Goal: Transaction & Acquisition: Book appointment/travel/reservation

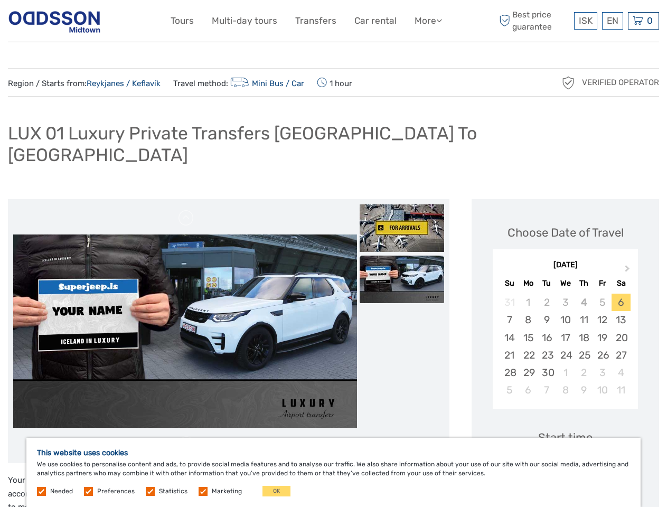
click at [427, 21] on link "More" at bounding box center [427, 20] width 27 height 15
click at [440, 20] on icon at bounding box center [439, 20] width 6 height 9
click at [585, 21] on span "ISK" at bounding box center [586, 20] width 14 height 11
click at [612, 21] on div "EN English Español Deutsch" at bounding box center [612, 20] width 21 height 17
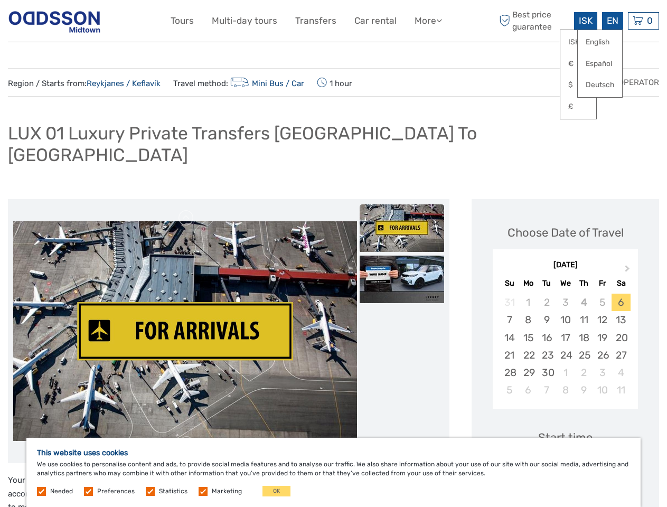
click at [643, 21] on div "0 Items Total 0 ISK Checkout The shopping cart is empty." at bounding box center [643, 20] width 31 height 17
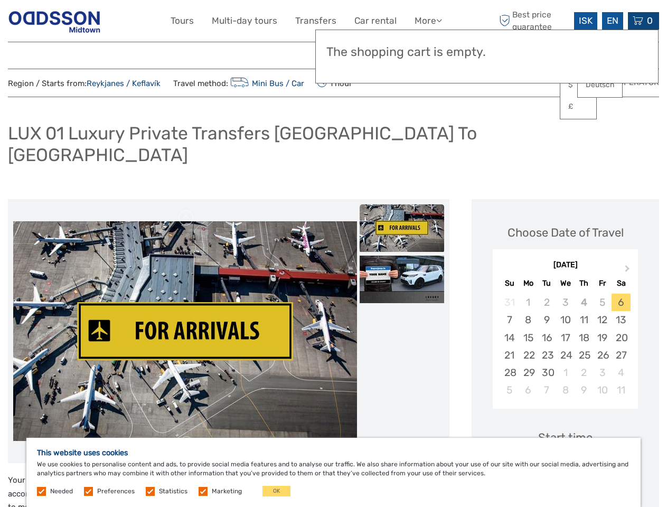
click at [185, 310] on img at bounding box center [185, 331] width 344 height 220
click at [186, 210] on link at bounding box center [186, 218] width 17 height 17
click at [186, 423] on li at bounding box center [185, 330] width 344 height 253
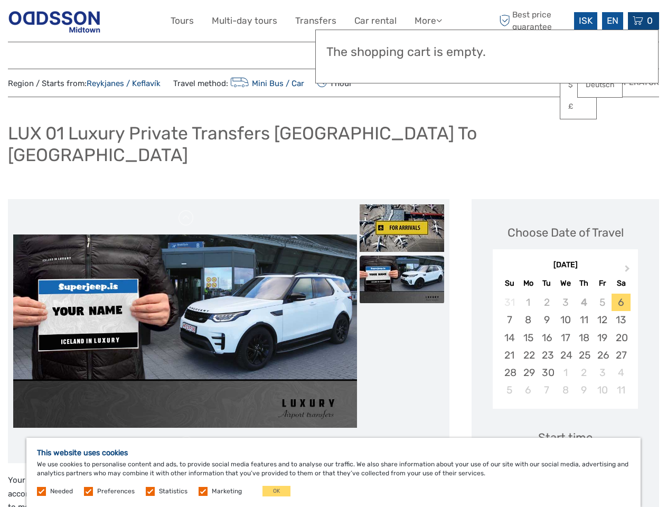
click at [402, 207] on img at bounding box center [402, 228] width 84 height 48
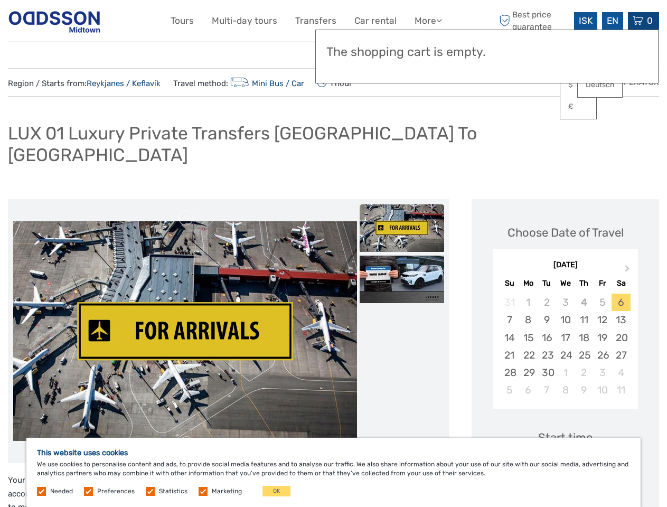
click at [402, 258] on img at bounding box center [402, 280] width 84 height 48
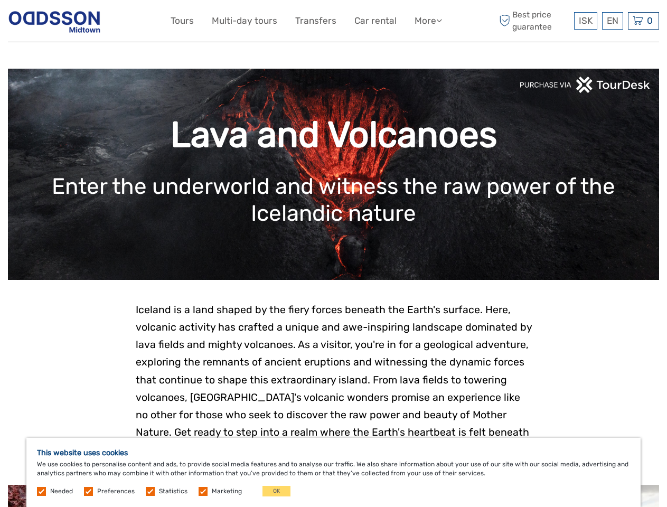
click at [427, 21] on link "More" at bounding box center [427, 20] width 27 height 15
click at [440, 20] on icon at bounding box center [439, 20] width 6 height 9
click at [585, 21] on span "ISK" at bounding box center [586, 20] width 14 height 11
click at [612, 21] on div "EN English Español Deutsch" at bounding box center [612, 20] width 21 height 17
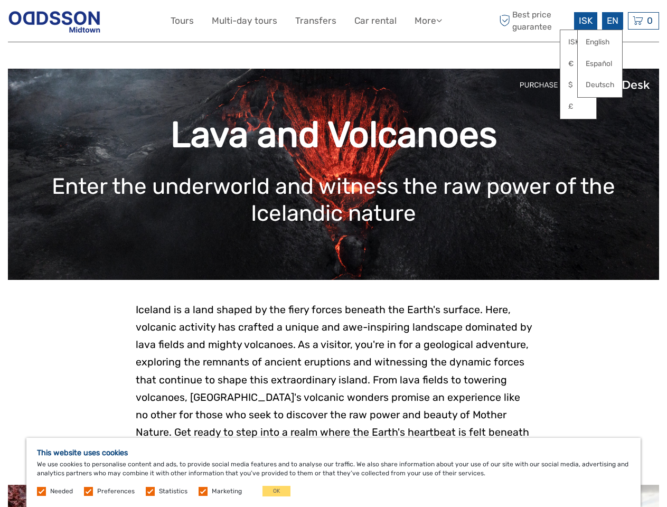
click at [643, 21] on div "0 Items Total 0 ISK Checkout The shopping cart is empty." at bounding box center [643, 20] width 31 height 17
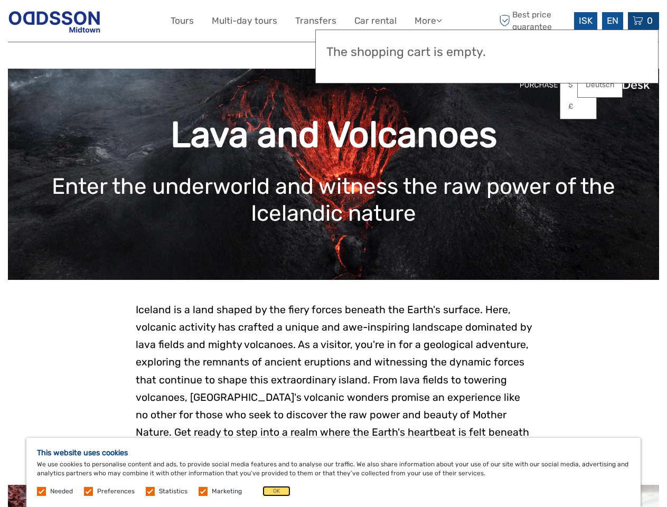
click at [272, 491] on button "OK" at bounding box center [276, 491] width 28 height 11
